Goal: Task Accomplishment & Management: Manage account settings

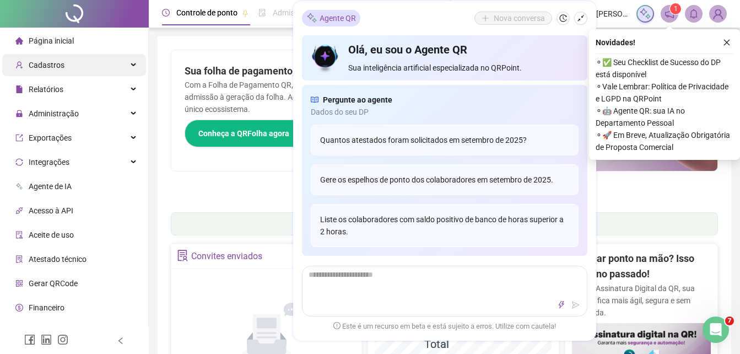
click at [77, 62] on div "Cadastros" at bounding box center [74, 65] width 144 height 22
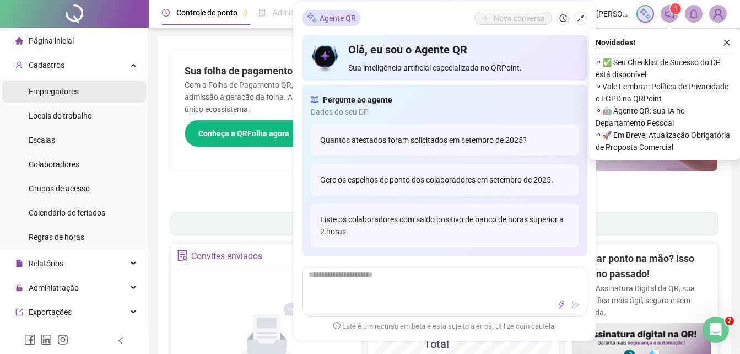
click at [62, 87] on span "Empregadores" at bounding box center [54, 91] width 50 height 9
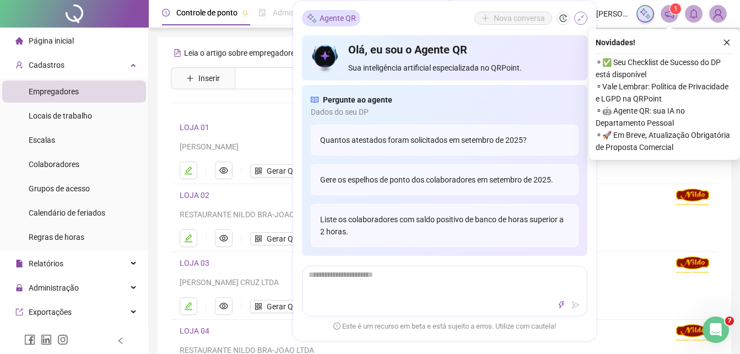
click at [576, 20] on button "button" at bounding box center [580, 18] width 13 height 13
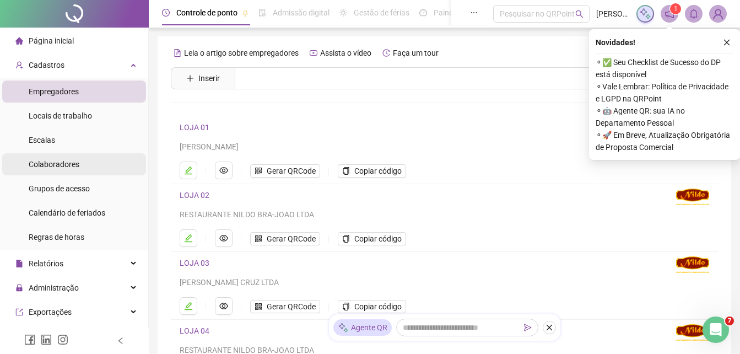
click at [50, 163] on span "Colaboradores" at bounding box center [54, 164] width 51 height 9
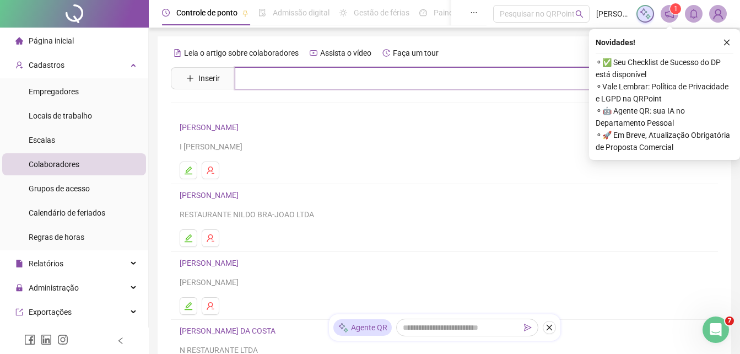
click at [275, 77] on input "text" at bounding box center [452, 78] width 435 height 22
type input "*****"
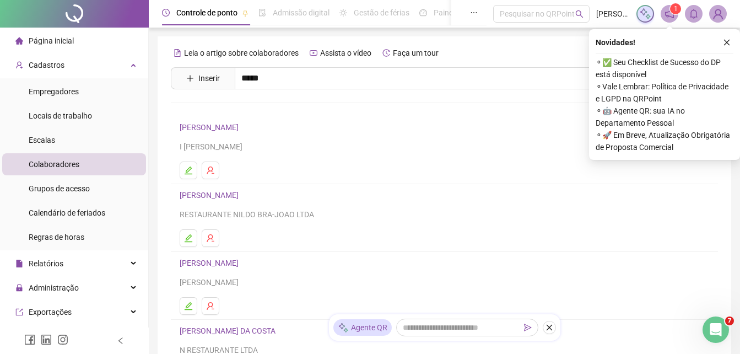
click at [273, 105] on div "[PERSON_NAME] DAS VIRGENS" at bounding box center [444, 112] width 547 height 46
click at [272, 107] on div "Leia o artigo sobre colaboradores Assista o vídeo Faça um tour Inserir ***** [P…" at bounding box center [444, 258] width 547 height 428
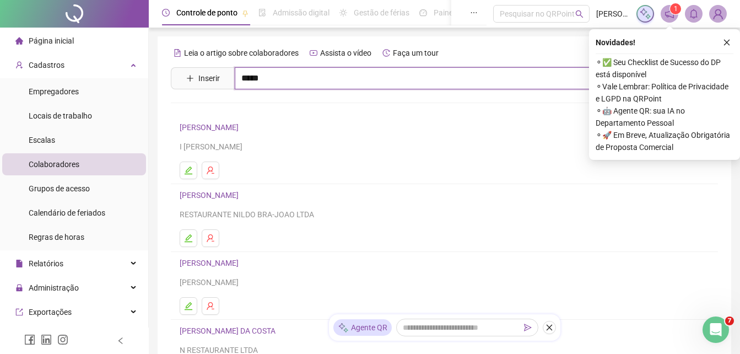
click at [280, 79] on input "*****" at bounding box center [452, 78] width 435 height 22
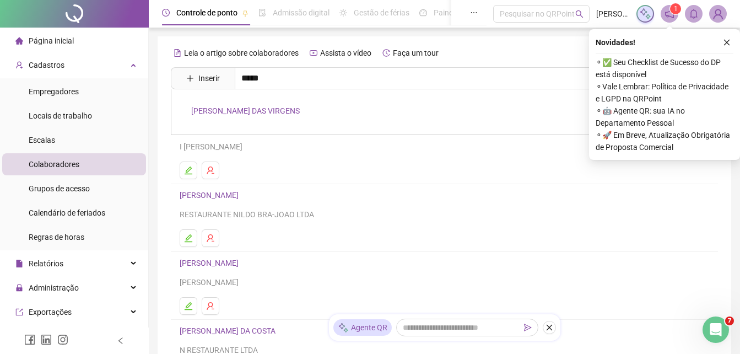
click at [270, 107] on link "[PERSON_NAME] DAS VIRGENS" at bounding box center [245, 110] width 109 height 9
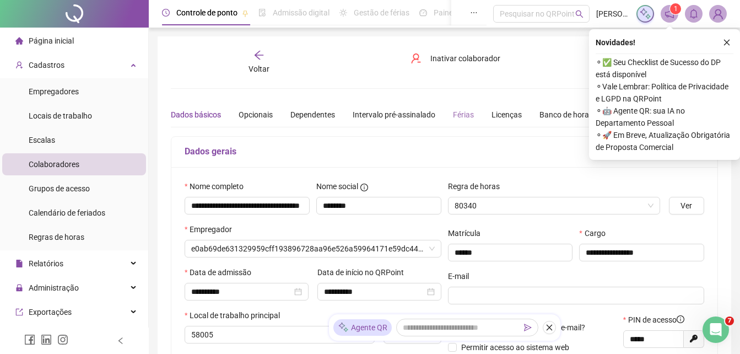
type input "**********"
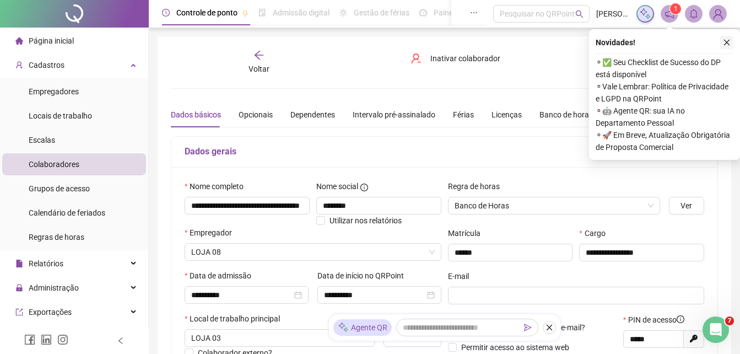
click at [726, 44] on icon "close" at bounding box center [727, 43] width 8 height 8
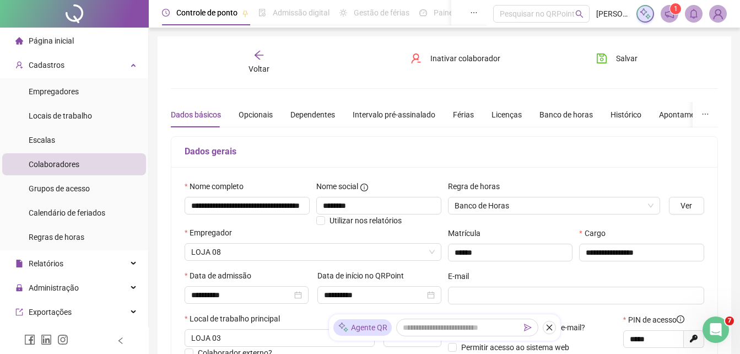
click at [90, 166] on li "Colaboradores" at bounding box center [74, 164] width 144 height 22
click at [252, 52] on div "Voltar" at bounding box center [259, 62] width 84 height 25
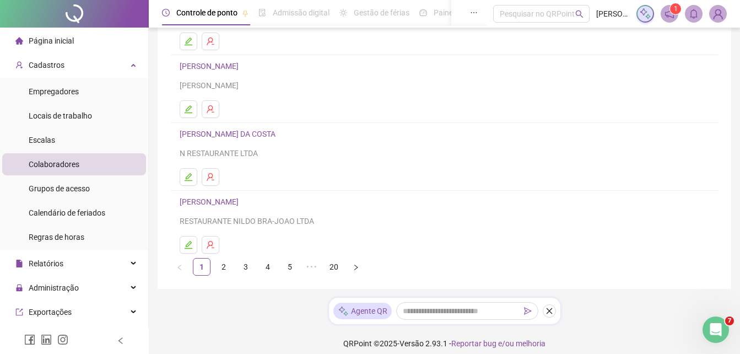
scroll to position [206, 0]
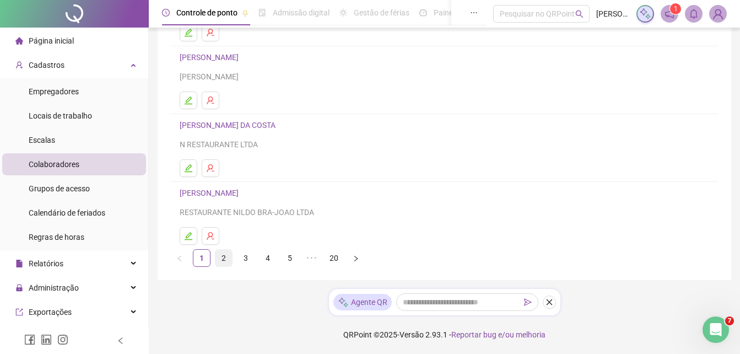
click at [224, 254] on link "2" at bounding box center [223, 258] width 17 height 17
click at [250, 263] on link "3" at bounding box center [246, 258] width 17 height 17
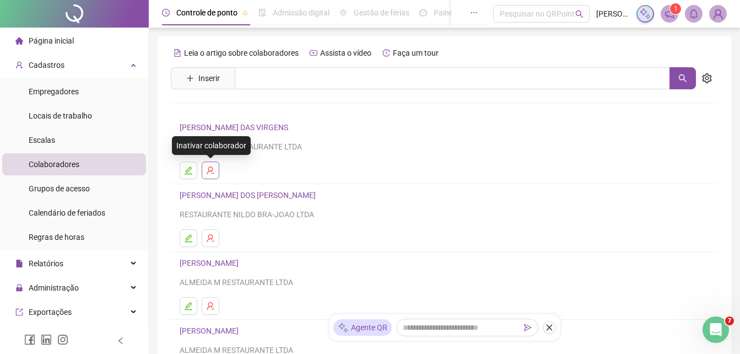
click at [212, 164] on button "button" at bounding box center [211, 170] width 18 height 18
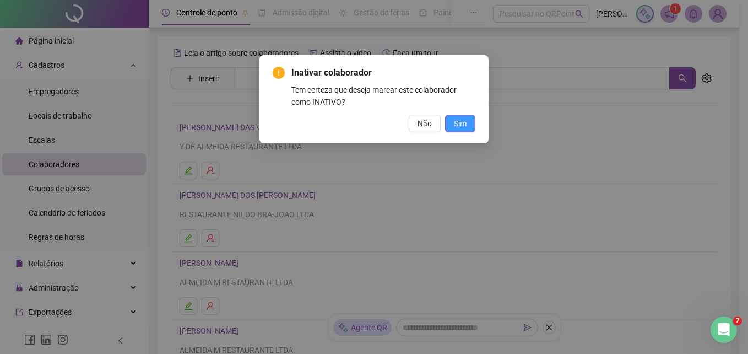
click at [470, 121] on button "Sim" at bounding box center [460, 124] width 30 height 18
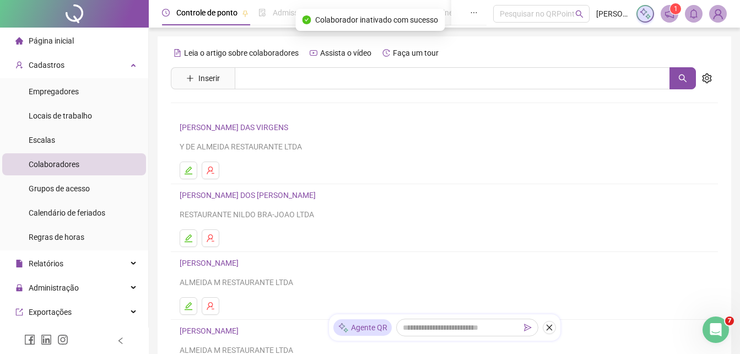
click at [68, 40] on span "Página inicial" at bounding box center [51, 40] width 45 height 9
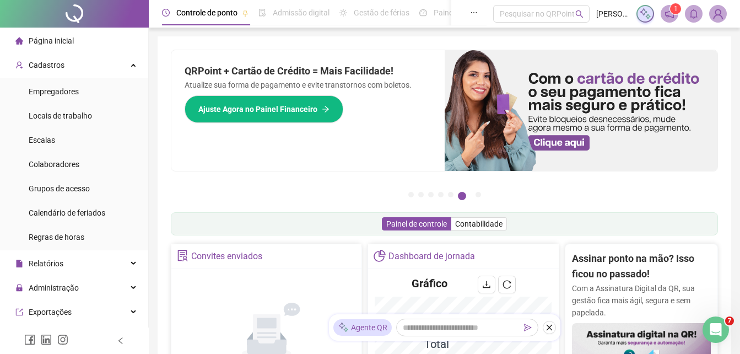
scroll to position [55, 0]
